Goal: Communication & Community: Connect with others

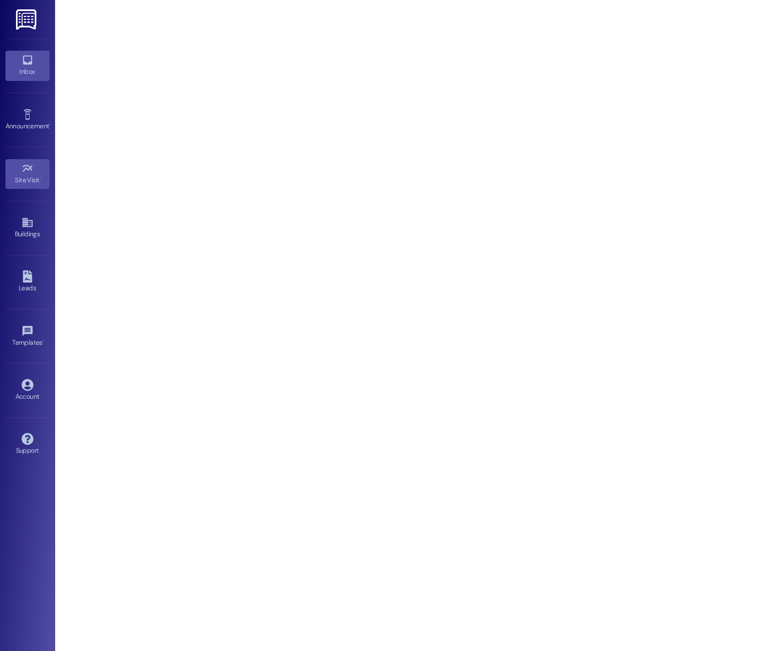
click at [32, 66] on icon at bounding box center [27, 60] width 12 height 12
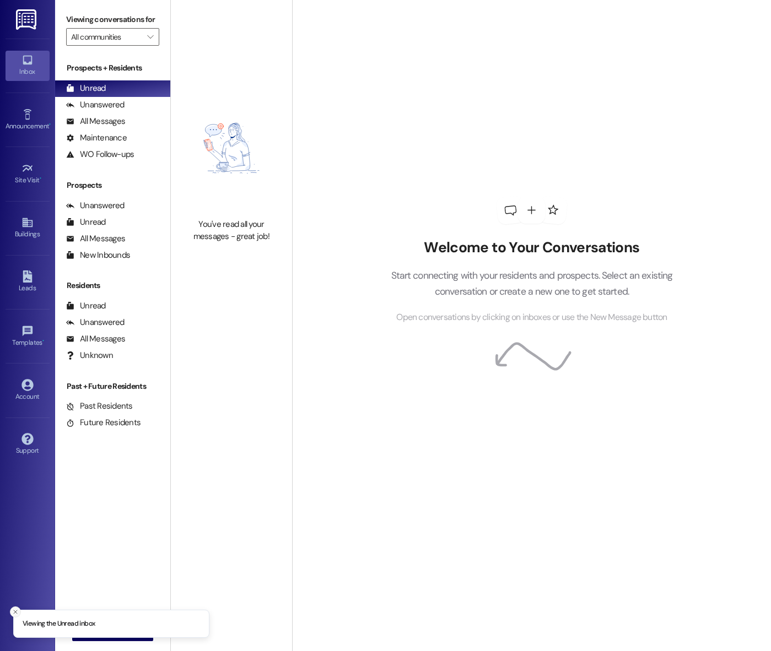
click at [12, 614] on button "Close toast" at bounding box center [15, 611] width 11 height 11
click at [96, 637] on span "New Message" at bounding box center [118, 632] width 45 height 12
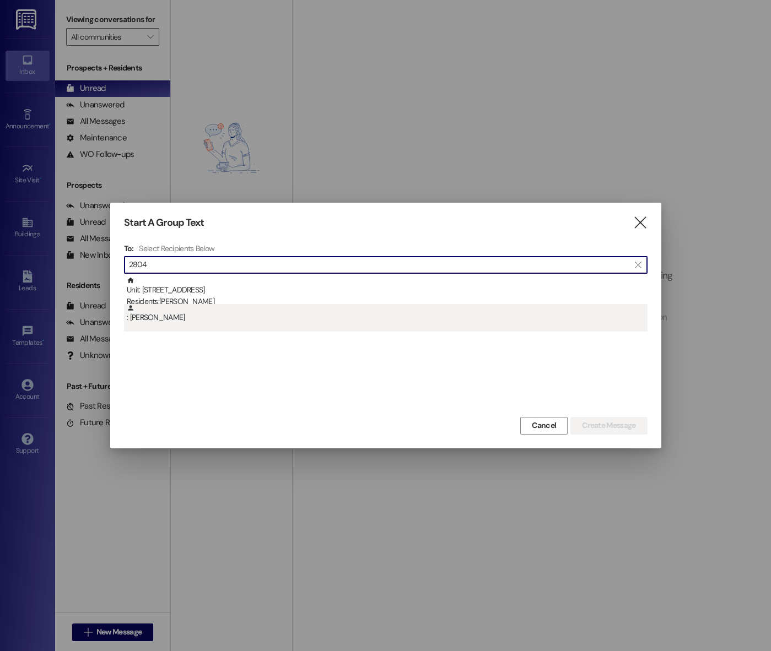
type input "2804"
click at [203, 319] on div ": [PERSON_NAME]" at bounding box center [387, 313] width 520 height 19
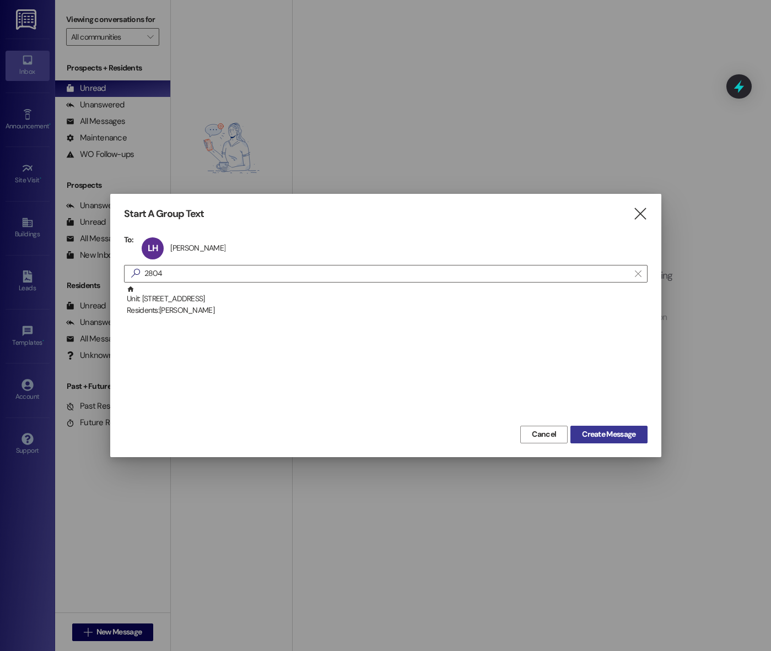
click at [623, 431] on span "Create Message" at bounding box center [608, 435] width 53 height 12
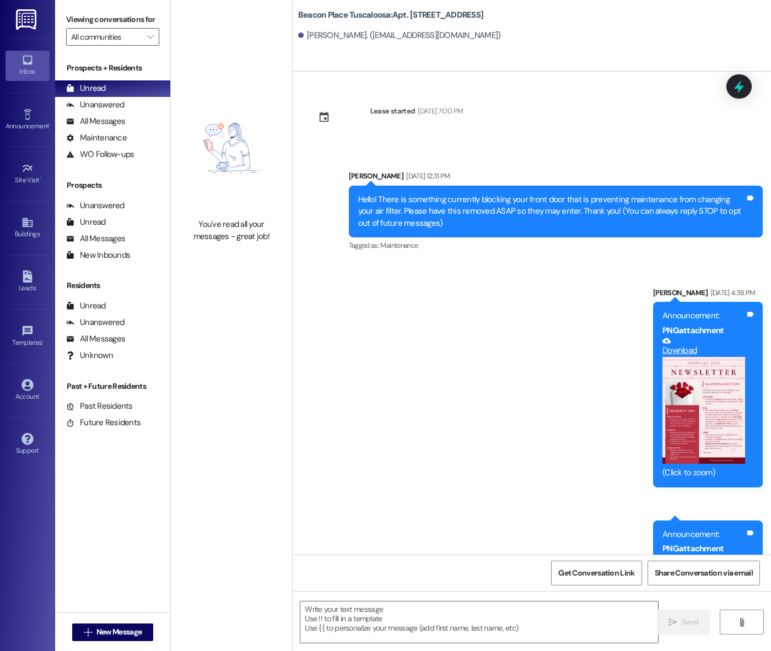
scroll to position [4331, 0]
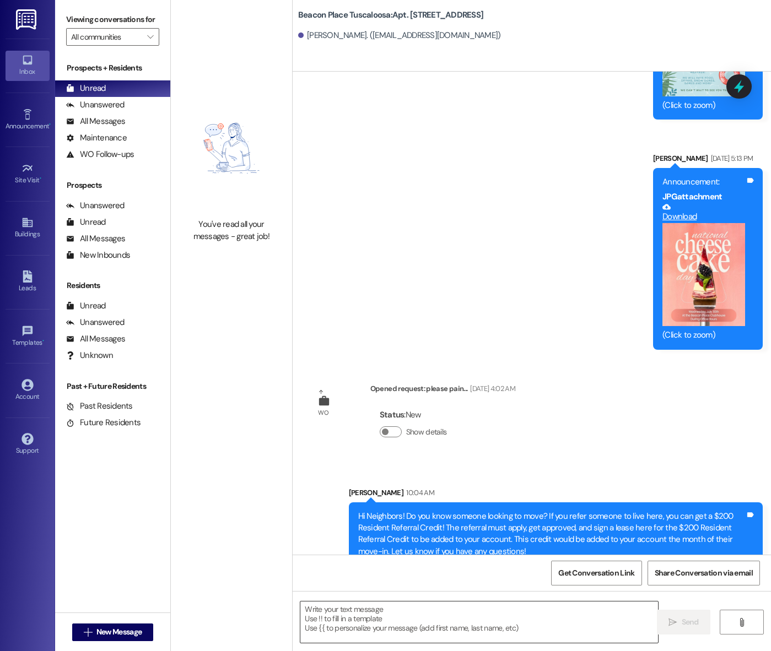
click at [382, 625] on textarea at bounding box center [478, 621] width 357 height 41
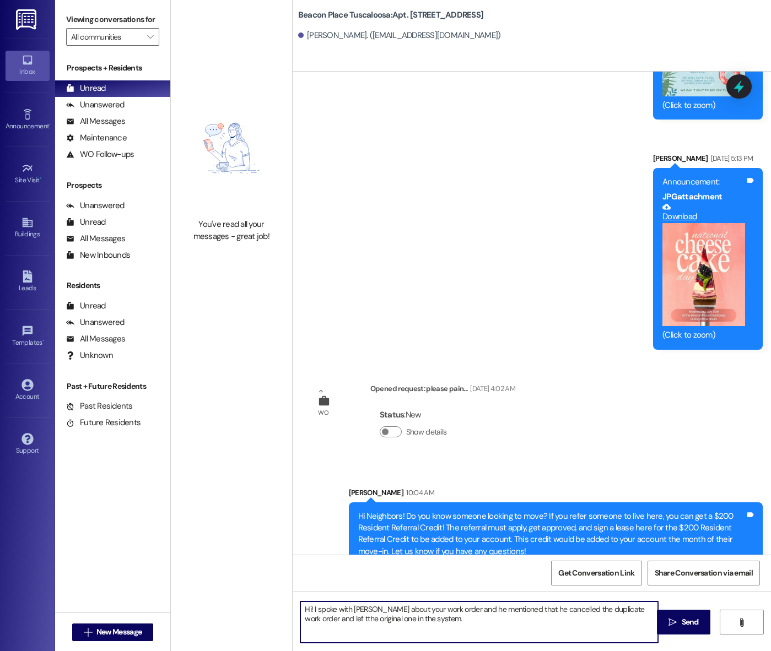
click at [326, 617] on textarea "Hi! I spoke with [PERSON_NAME] about your work order and he mentioned that he c…" at bounding box center [478, 621] width 357 height 41
click at [464, 626] on textarea "Hi! I spoke with [PERSON_NAME] about your work order and he mentioned that he c…" at bounding box center [478, 621] width 357 height 41
type textarea "Hi! I spoke with [PERSON_NAME] about your work order and he mentioned that he c…"
